Goal: Find specific page/section

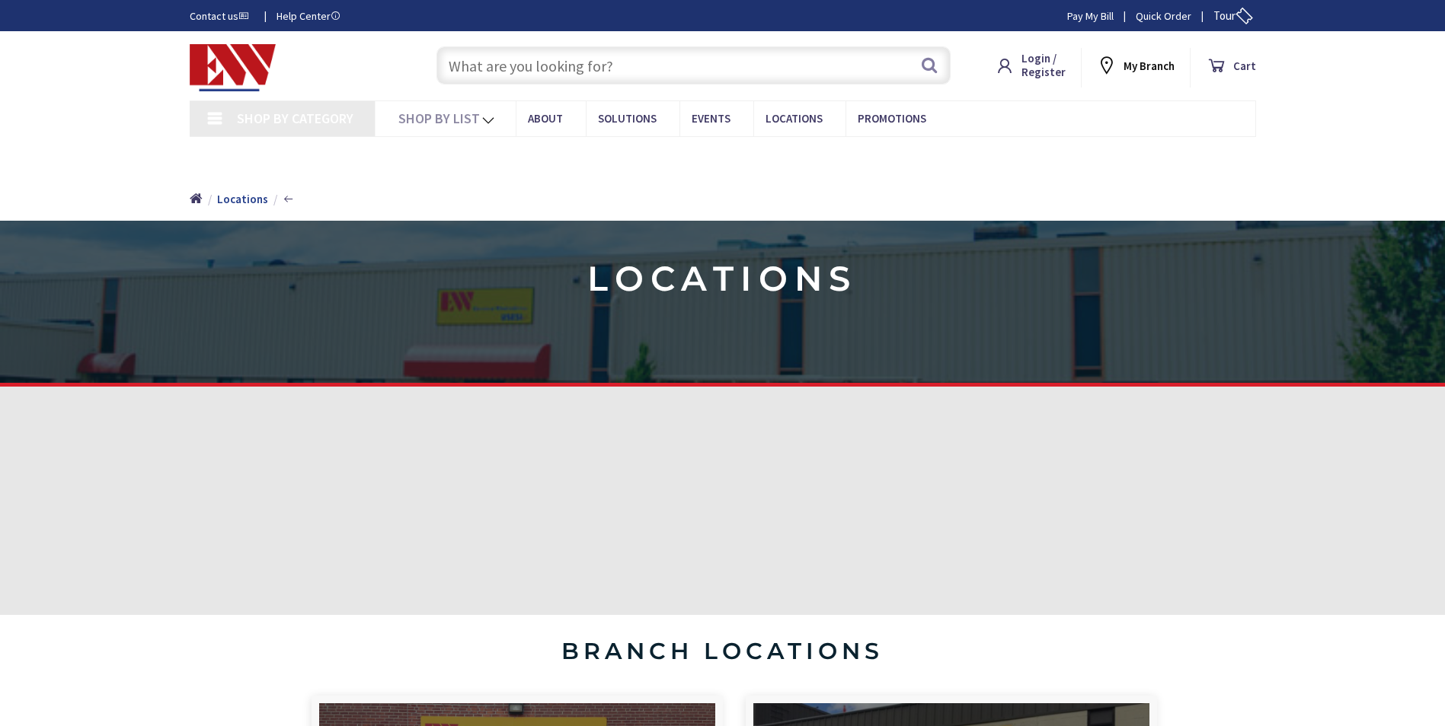
type input "[GEOGRAPHIC_DATA], [GEOGRAPHIC_DATA]"
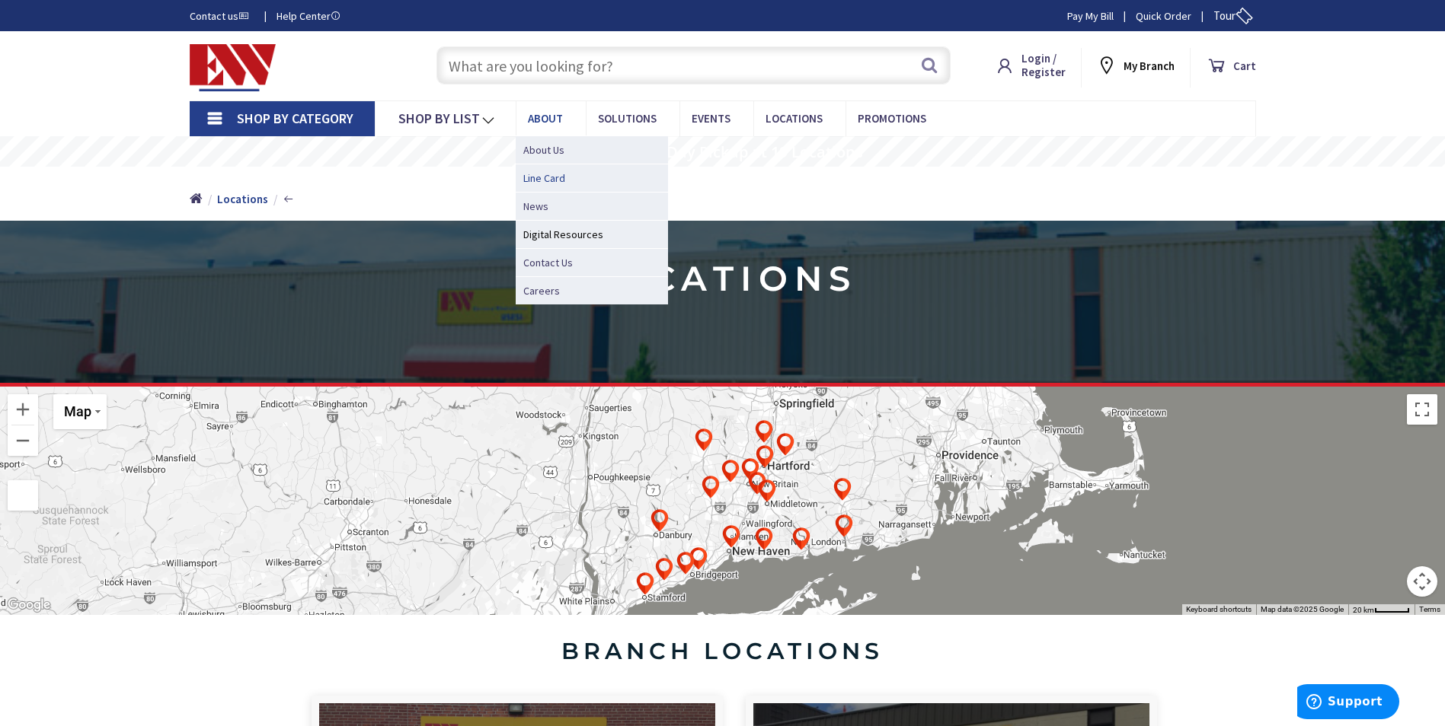
click at [544, 176] on span "Line Card" at bounding box center [544, 178] width 42 height 15
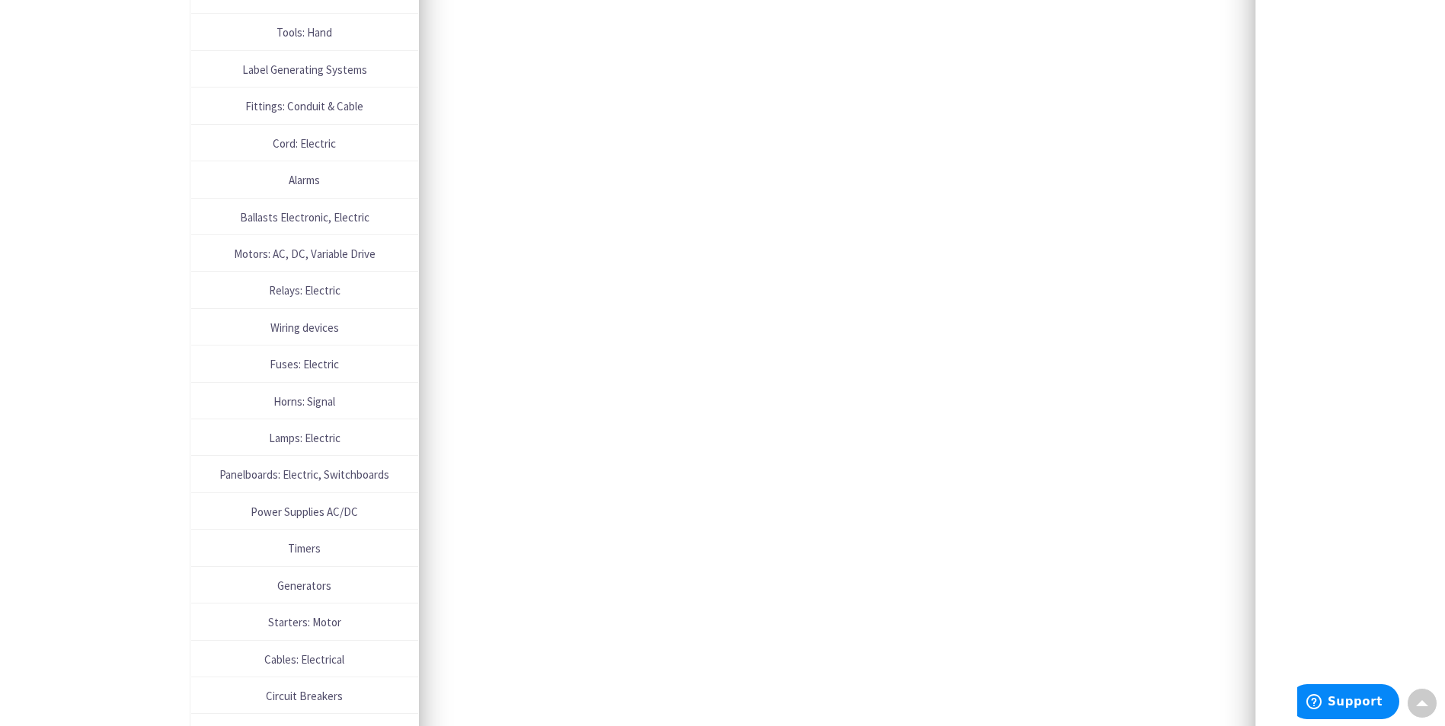
scroll to position [990, 0]
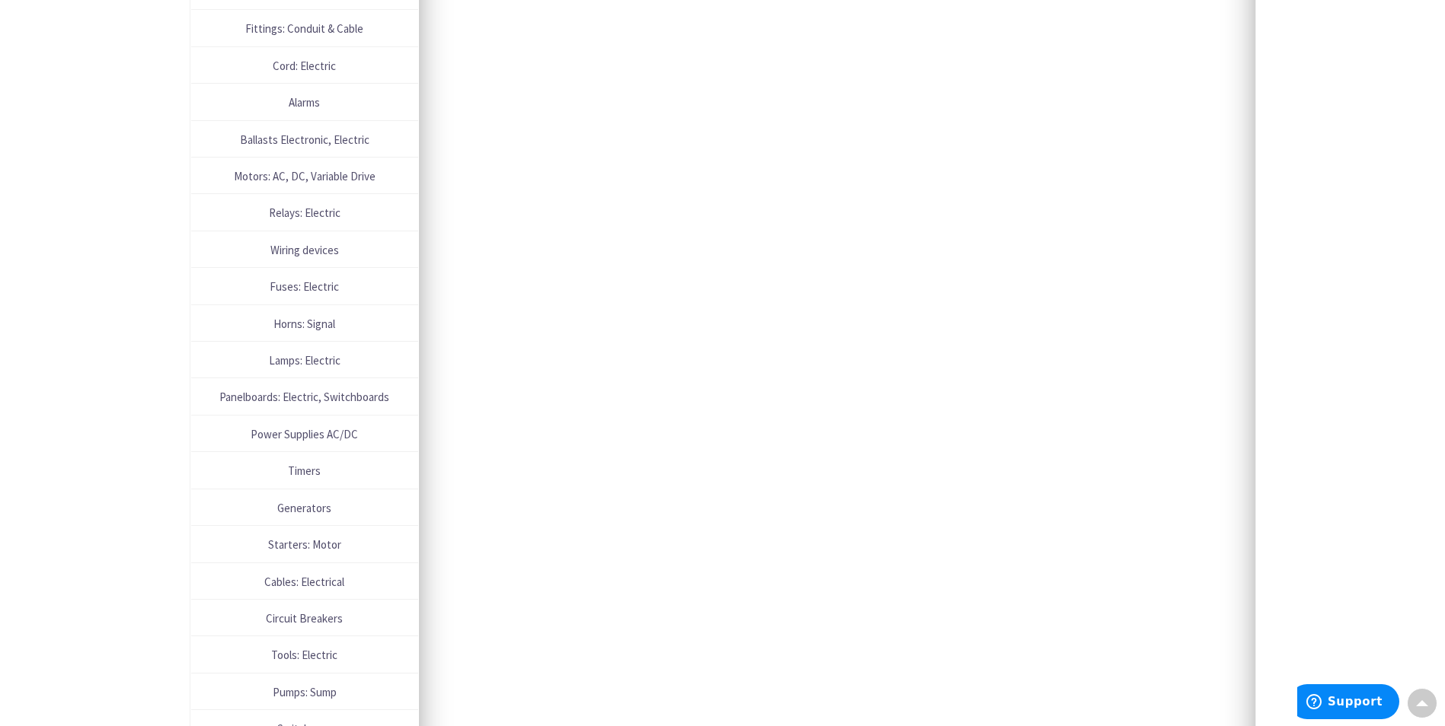
click at [312, 400] on span "Panelboards: Electric, Switchboards" at bounding box center [305, 397] width 212 height 21
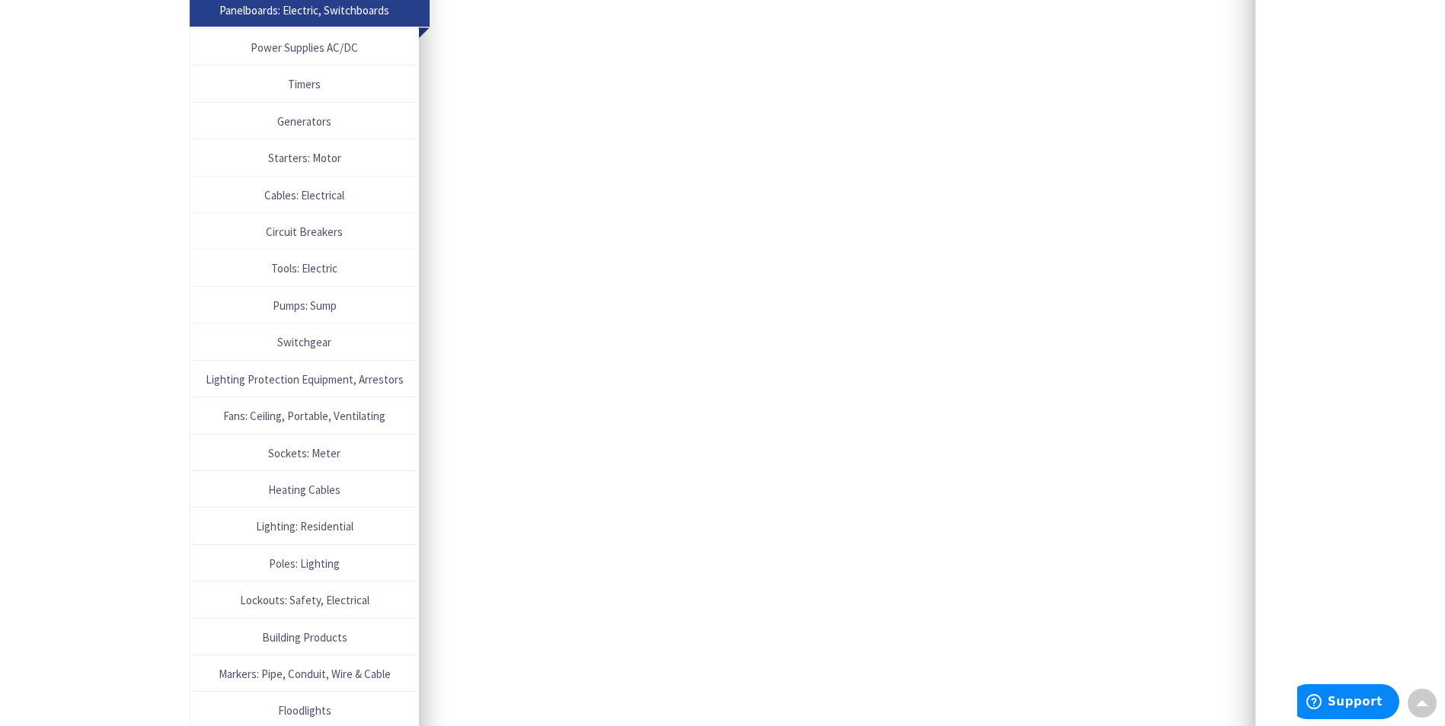
scroll to position [761, 0]
